Goal: Information Seeking & Learning: Learn about a topic

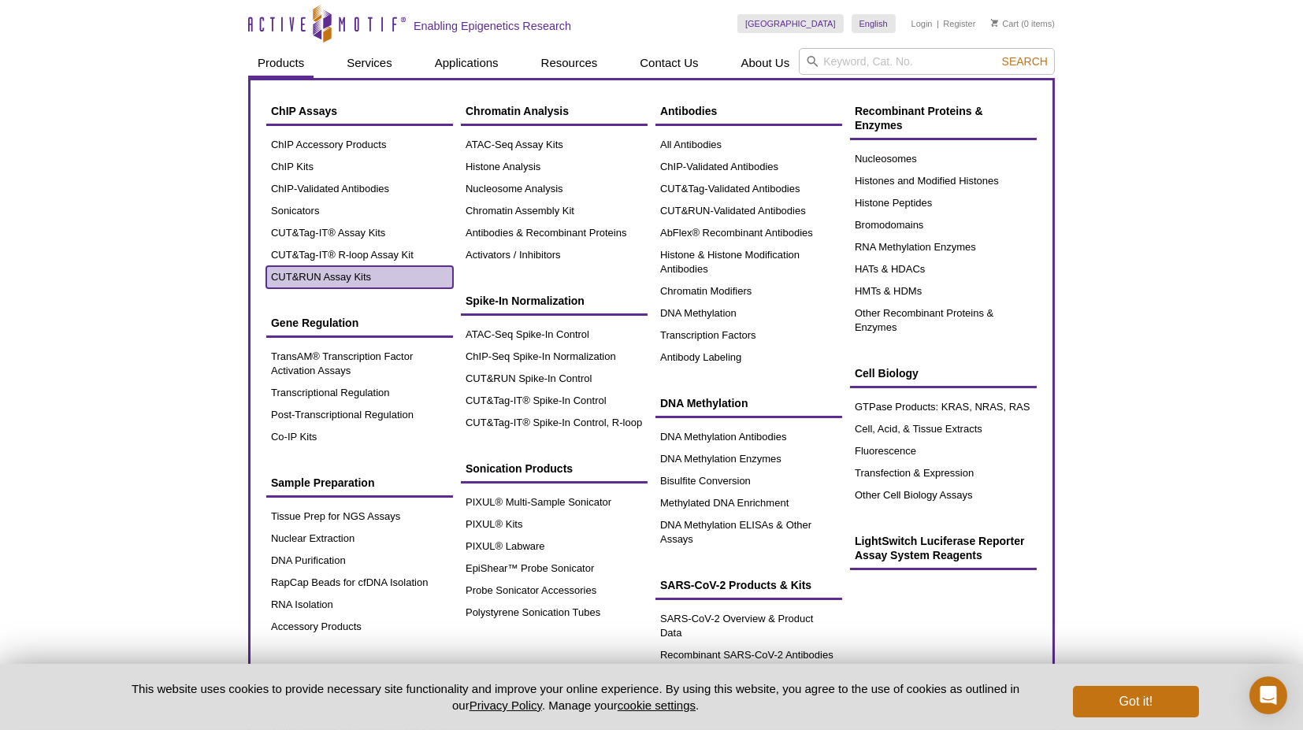
click at [347, 284] on link "CUT&RUN Assay Kits" at bounding box center [359, 277] width 187 height 22
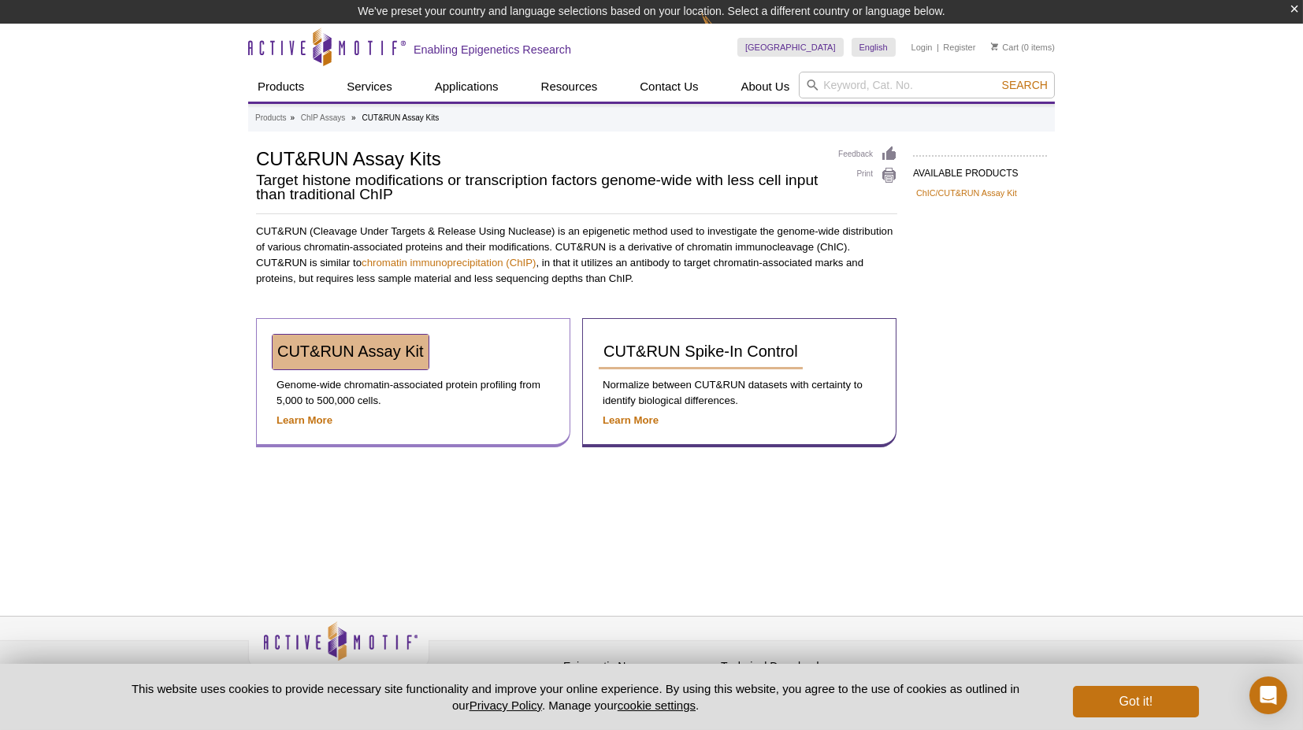
click at [386, 345] on span "CUT&RUN Assay Kit" at bounding box center [350, 351] width 147 height 17
